Goal: Task Accomplishment & Management: Manage account settings

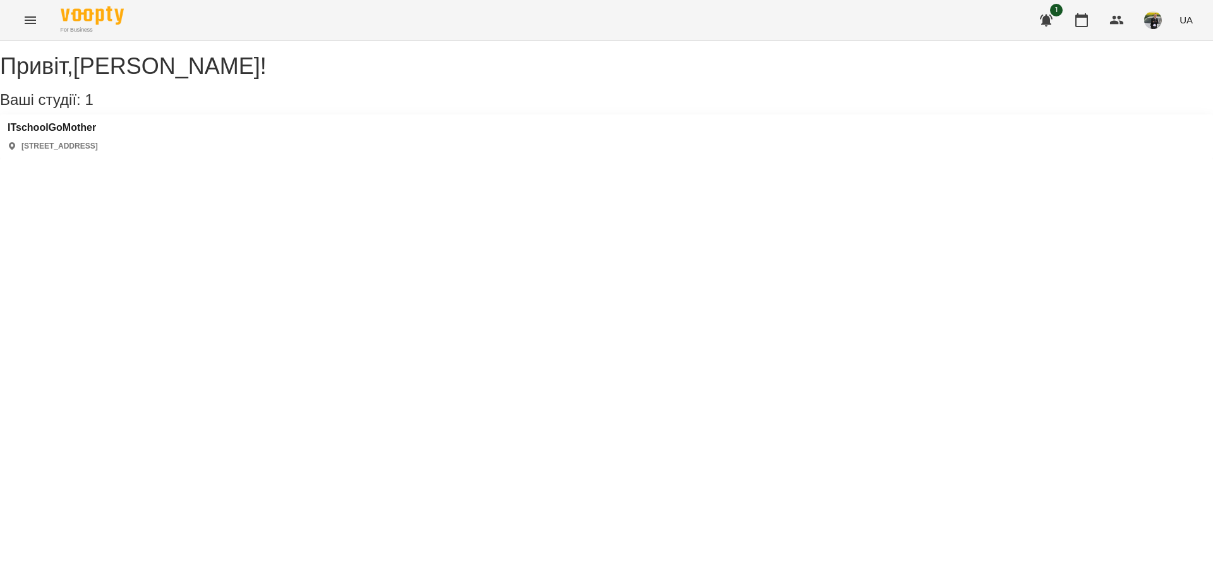
drag, startPoint x: 1083, startPoint y: 25, endPoint x: 938, endPoint y: 276, distance: 289.7
click at [938, 159] on div "For Business 1 UA Привіт , [PERSON_NAME] ! Ваші студії: 1 ITschoolGoMother [STR…" at bounding box center [606, 79] width 1213 height 159
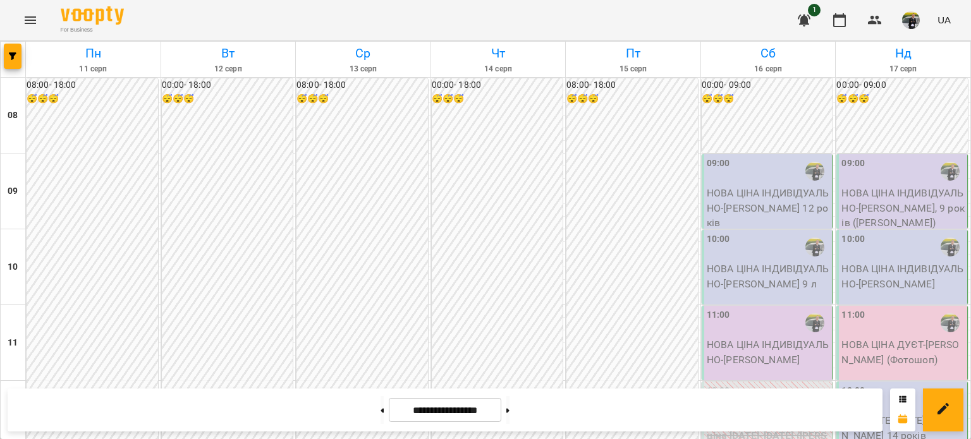
scroll to position [782, 0]
click at [509, 408] on button at bounding box center [507, 410] width 3 height 28
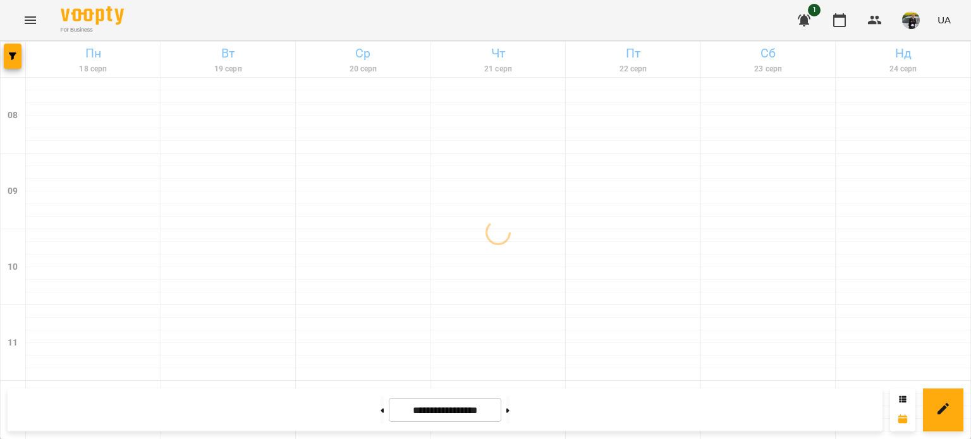
scroll to position [655, 0]
click at [433, 23] on div "For Business 1 UA" at bounding box center [485, 20] width 971 height 40
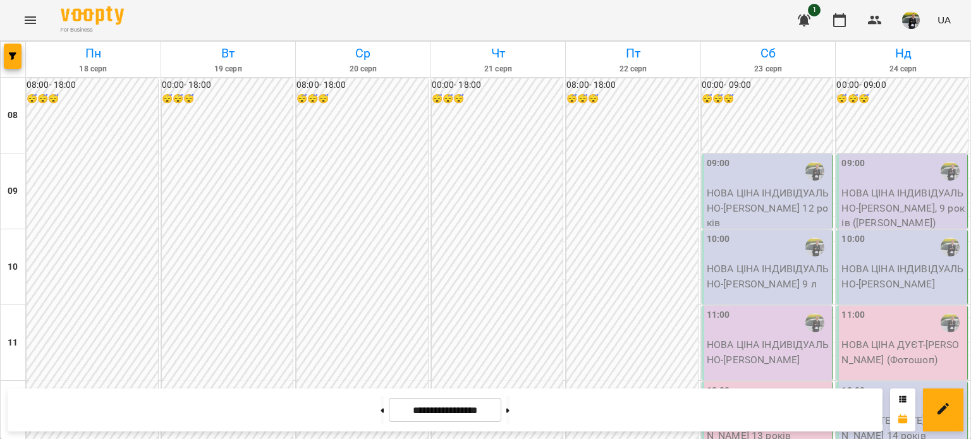
scroll to position [822, 0]
click at [380, 420] on button at bounding box center [381, 410] width 3 height 28
click at [509, 406] on button at bounding box center [507, 410] width 3 height 28
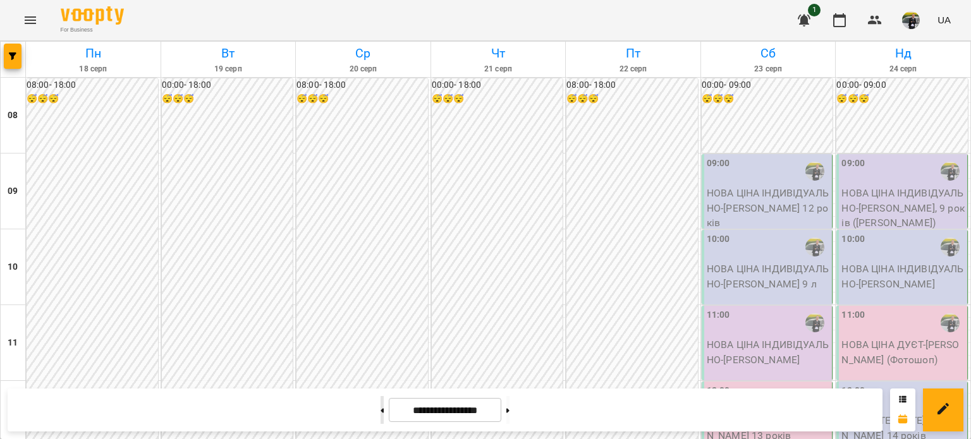
click at [380, 416] on button at bounding box center [381, 410] width 3 height 28
click at [509, 405] on button at bounding box center [507, 410] width 3 height 28
click at [380, 399] on button at bounding box center [381, 410] width 3 height 28
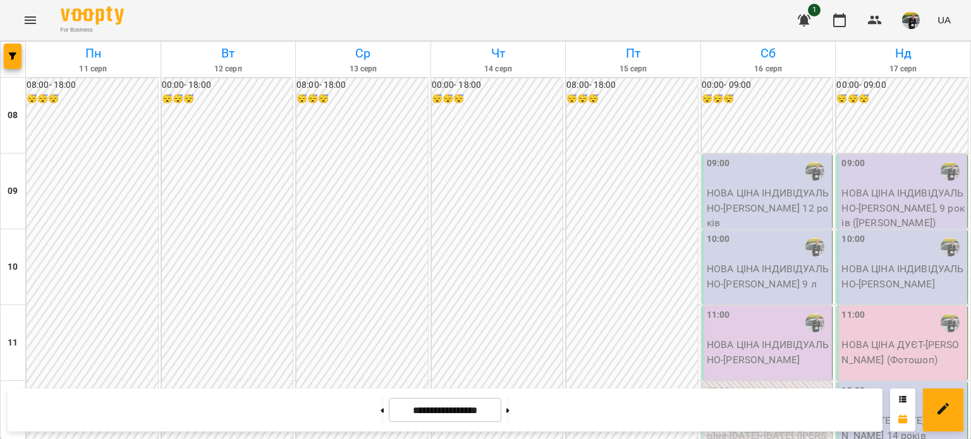
scroll to position [782, 0]
click at [509, 414] on button at bounding box center [507, 410] width 3 height 28
click at [509, 411] on icon at bounding box center [507, 410] width 3 height 4
type input "**********"
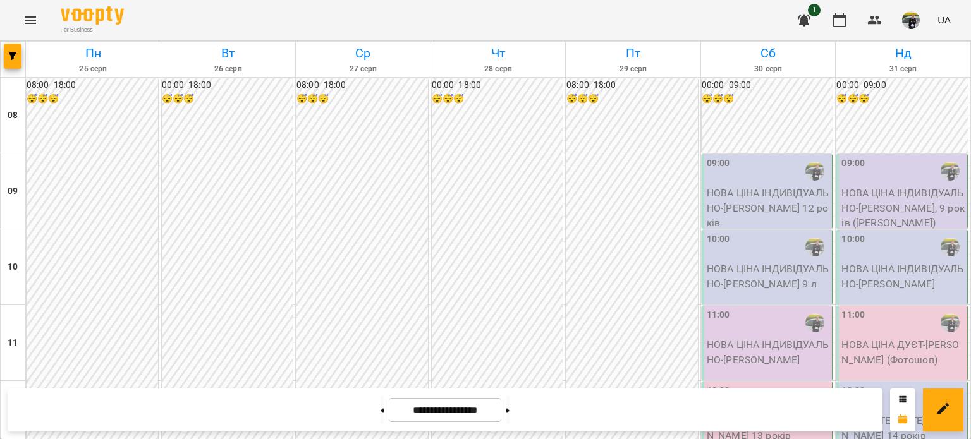
scroll to position [719, 0]
click at [840, 5] on button "button" at bounding box center [839, 20] width 30 height 30
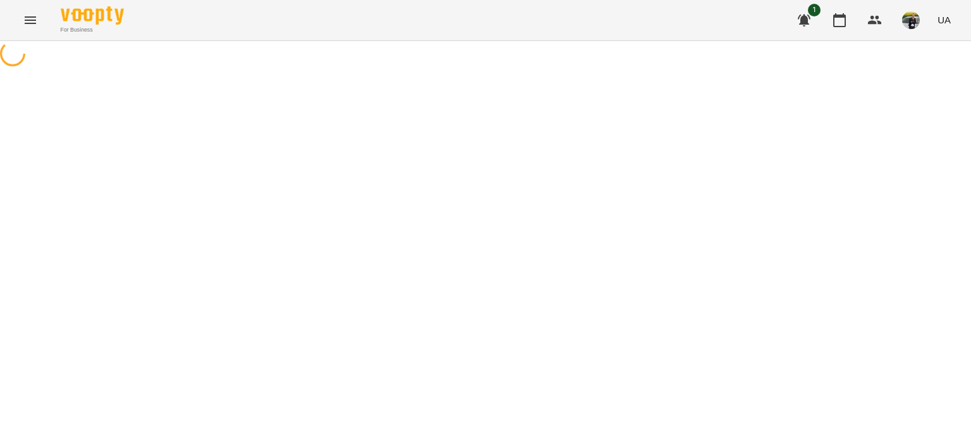
click at [801, 26] on icon "button" at bounding box center [803, 20] width 15 height 15
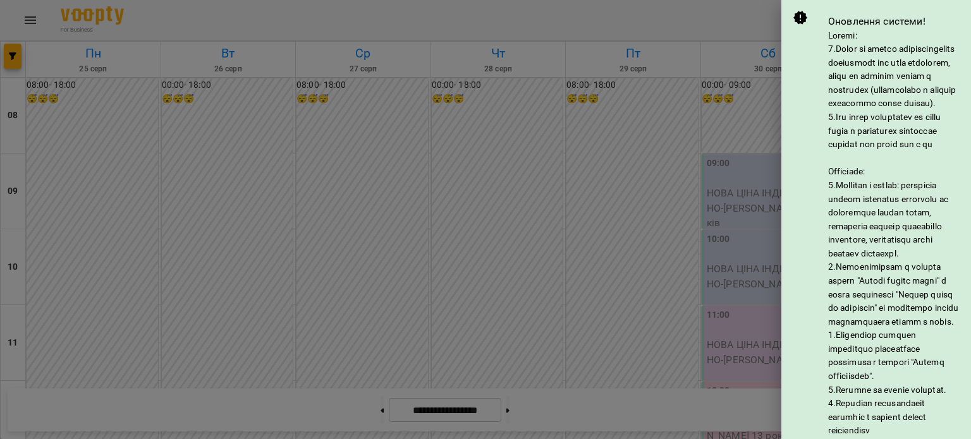
drag, startPoint x: 772, startPoint y: 49, endPoint x: 778, endPoint y: 47, distance: 6.6
click at [774, 48] on div at bounding box center [485, 219] width 971 height 439
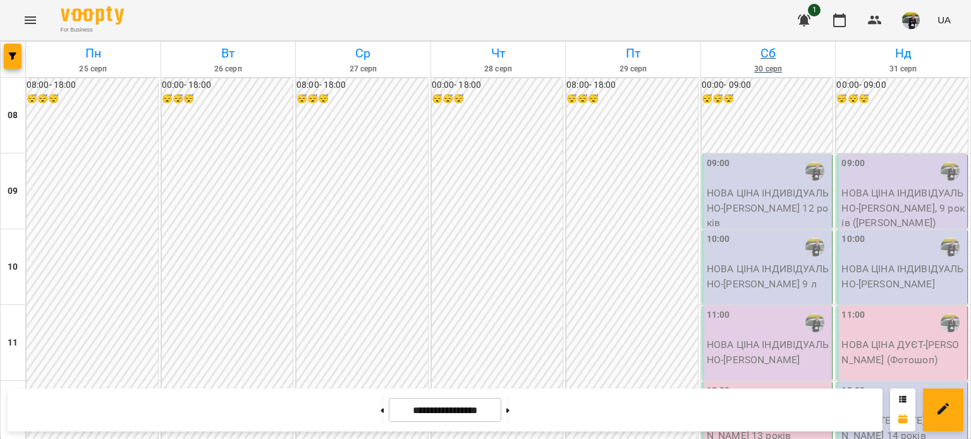
click at [759, 52] on h6 "Сб" at bounding box center [768, 54] width 131 height 20
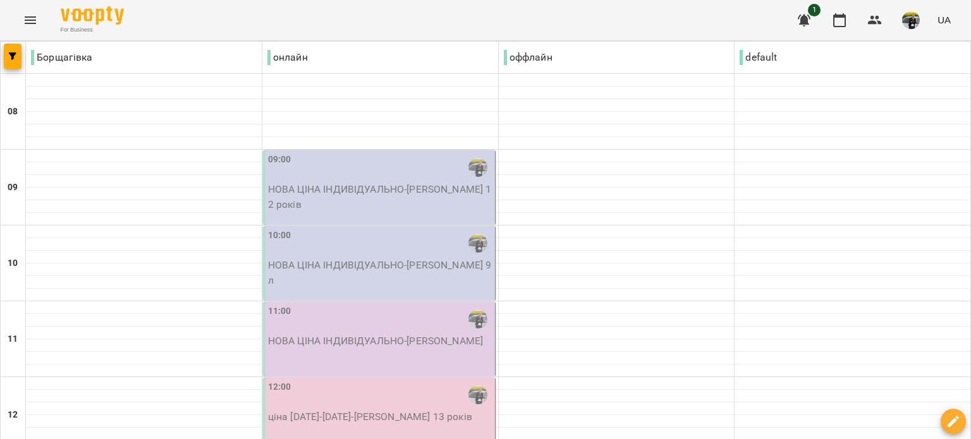
scroll to position [822, 0]
type input "**********"
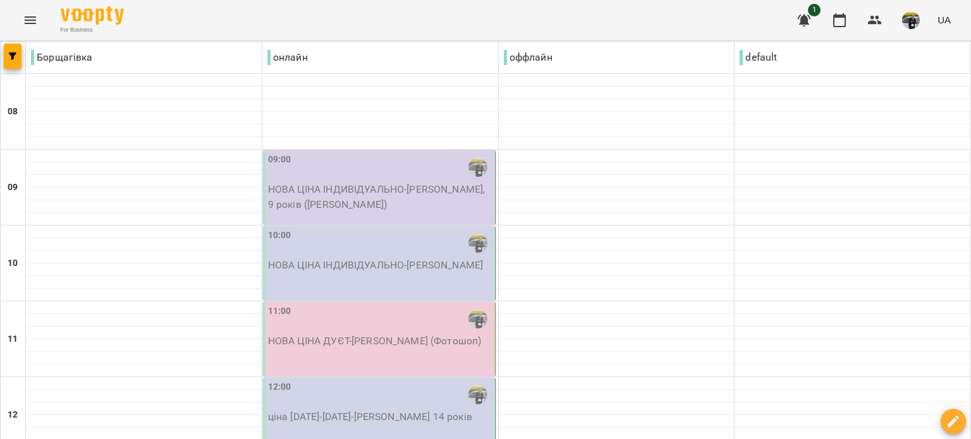
type input "**********"
